Goal: Task Accomplishment & Management: Manage account settings

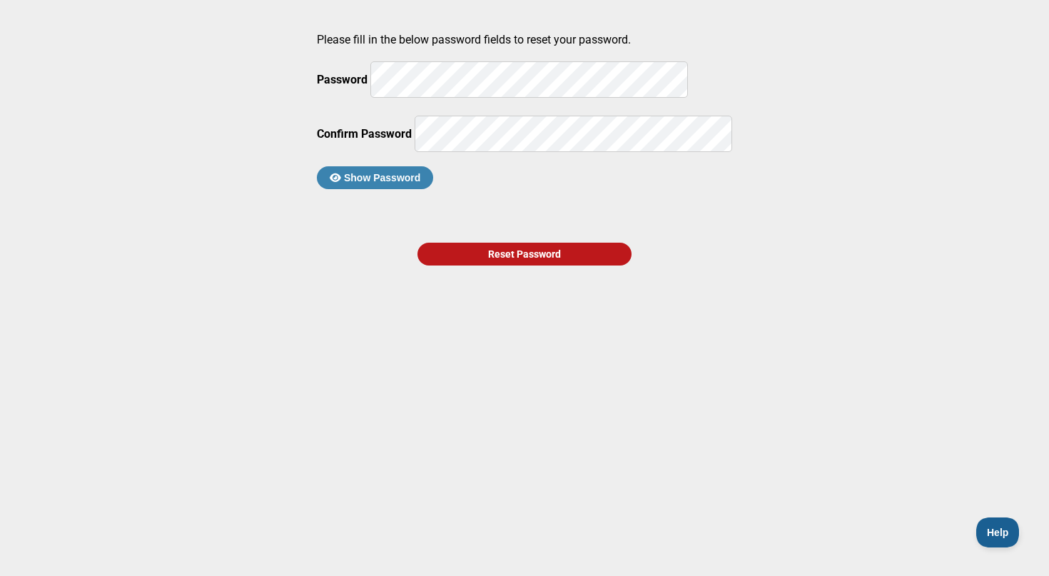
click at [433, 189] on button "Show Password" at bounding box center [375, 177] width 116 height 23
click at [479, 265] on div "Reset Password" at bounding box center [524, 254] width 214 height 23
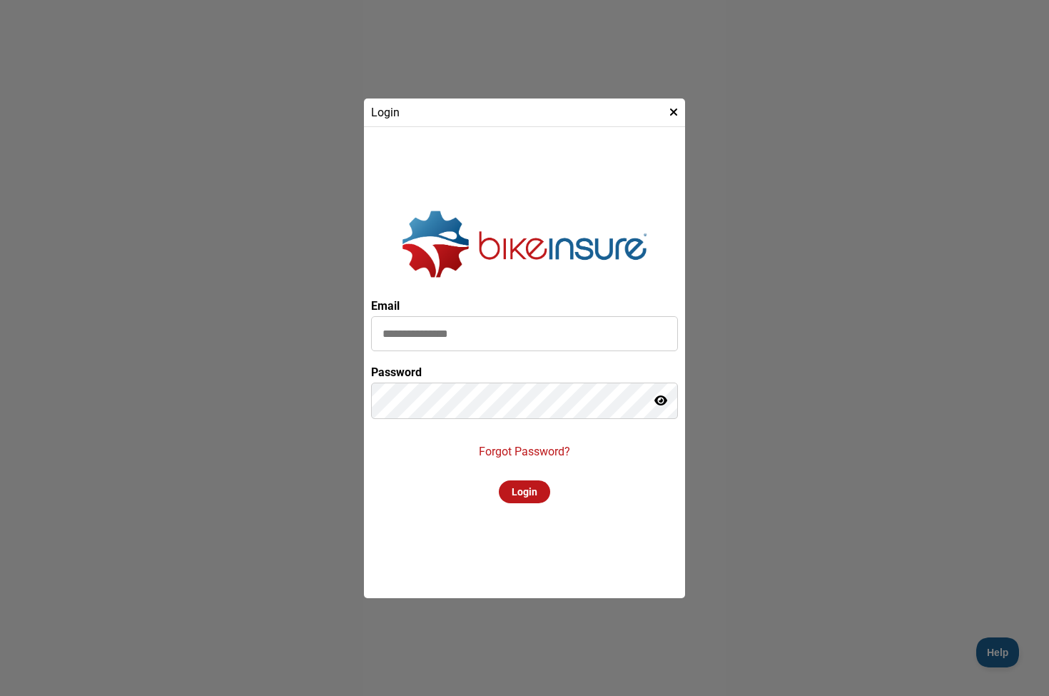
drag, startPoint x: 517, startPoint y: 350, endPoint x: 522, endPoint y: 344, distance: 8.6
click at [519, 347] on input at bounding box center [524, 333] width 307 height 35
click at [522, 339] on input at bounding box center [524, 333] width 307 height 35
type input "**********"
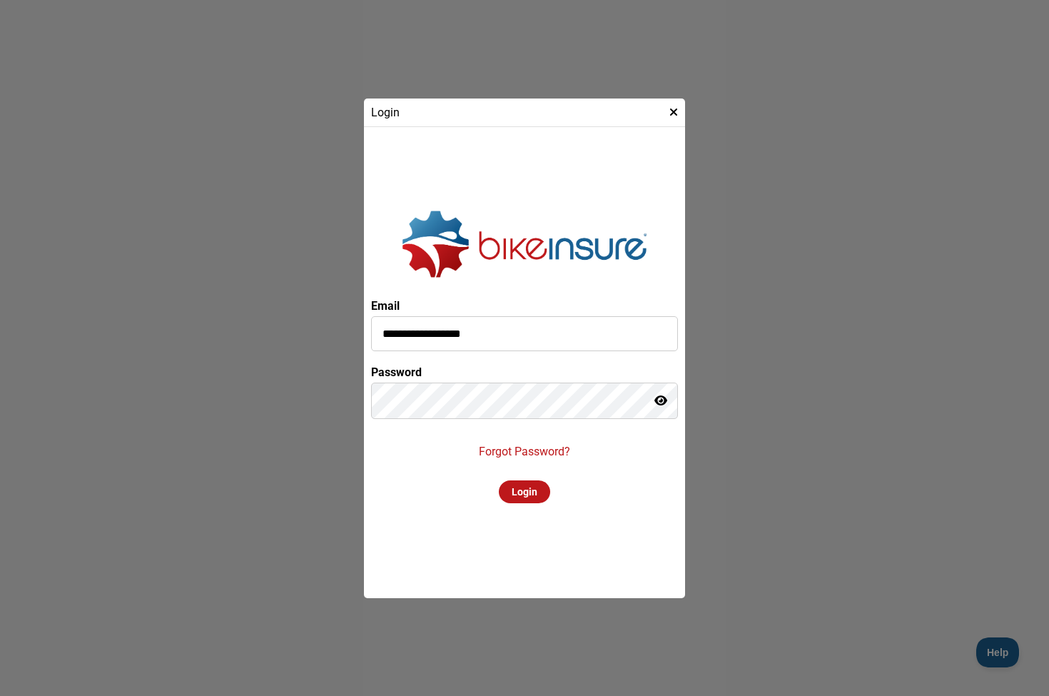
click at [524, 503] on div "Login" at bounding box center [524, 491] width 51 height 23
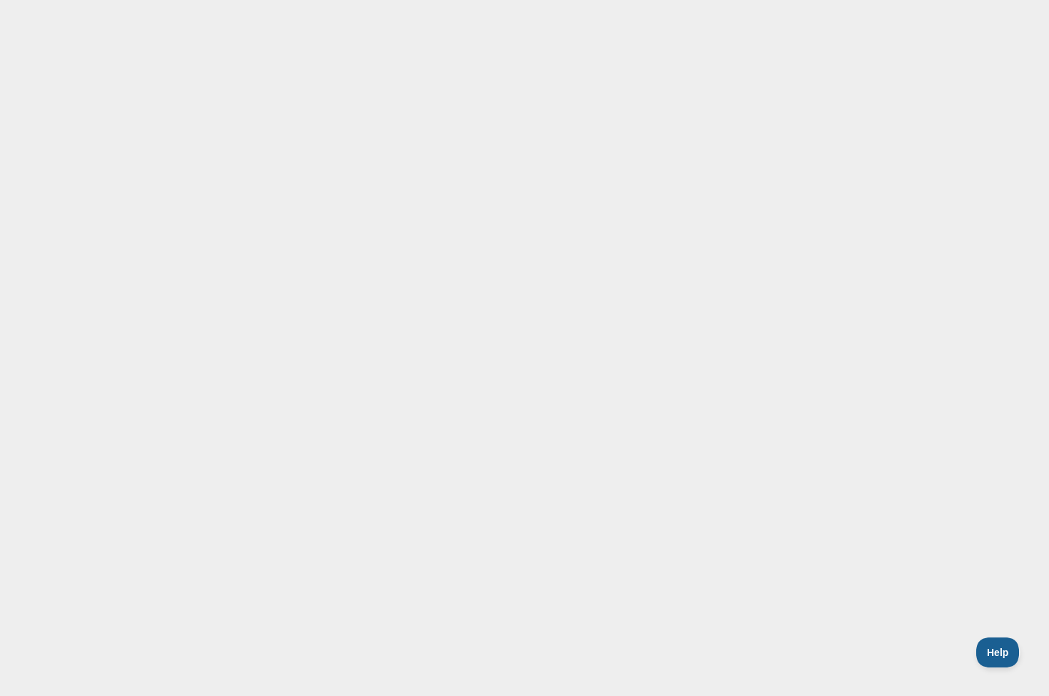
drag, startPoint x: 536, startPoint y: 490, endPoint x: 545, endPoint y: 442, distance: 49.4
click at [536, 490] on div "Please wait..." at bounding box center [524, 491] width 87 height 23
click at [552, 233] on main at bounding box center [524, 315] width 1049 height 631
click at [992, 653] on span "Help" at bounding box center [994, 650] width 43 height 10
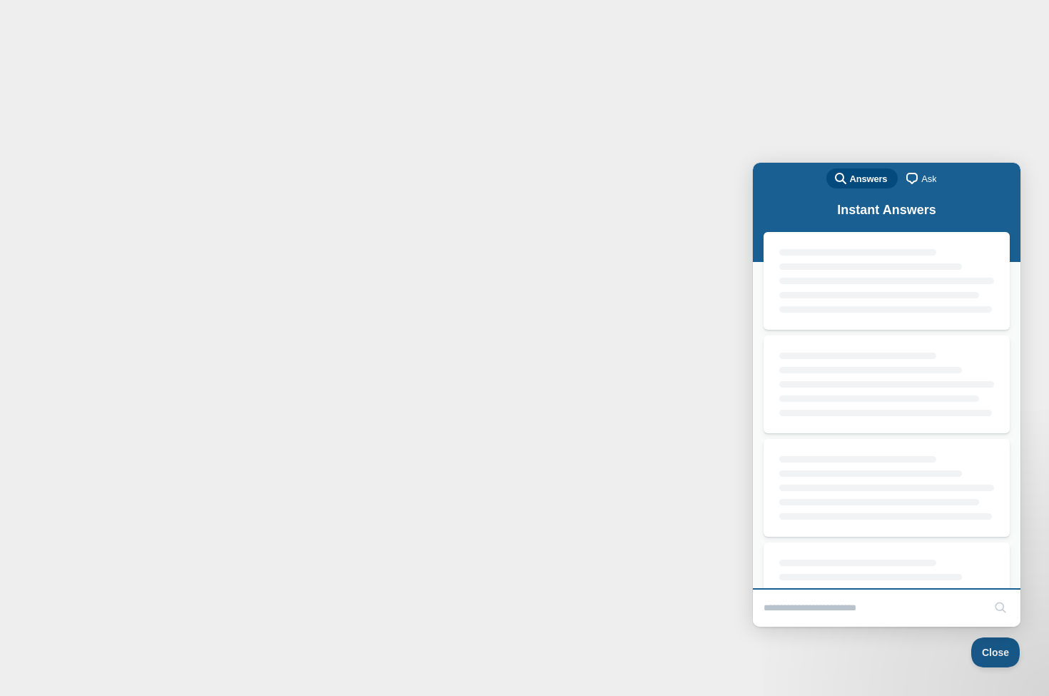
click at [721, 73] on main at bounding box center [524, 315] width 1049 height 631
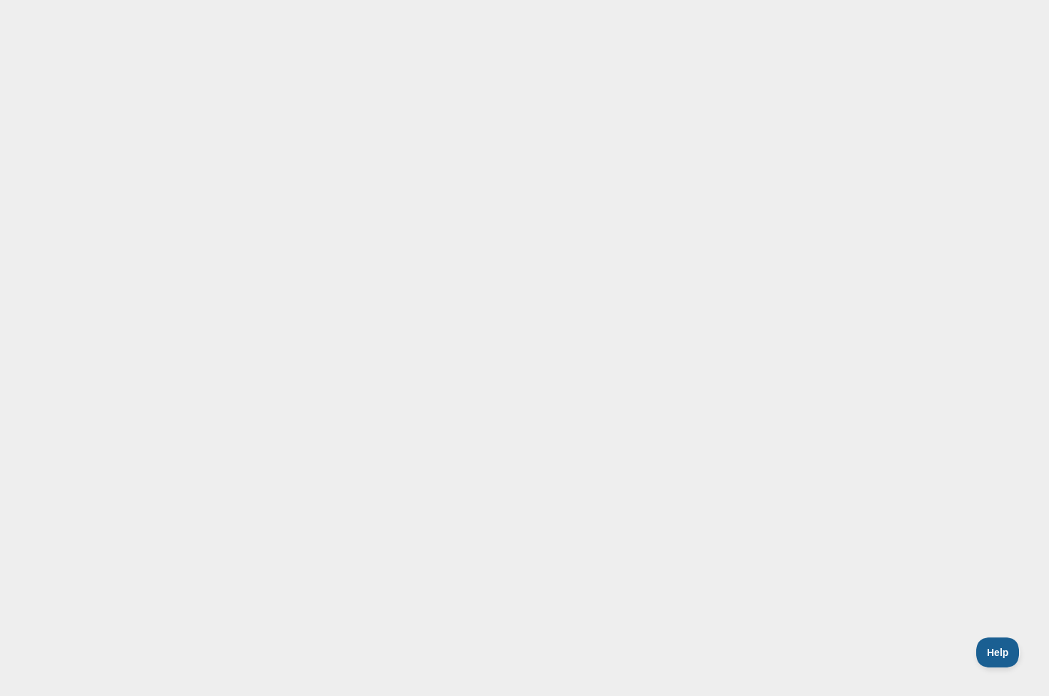
click at [700, 47] on main at bounding box center [524, 315] width 1049 height 631
